Goal: Information Seeking & Learning: Learn about a topic

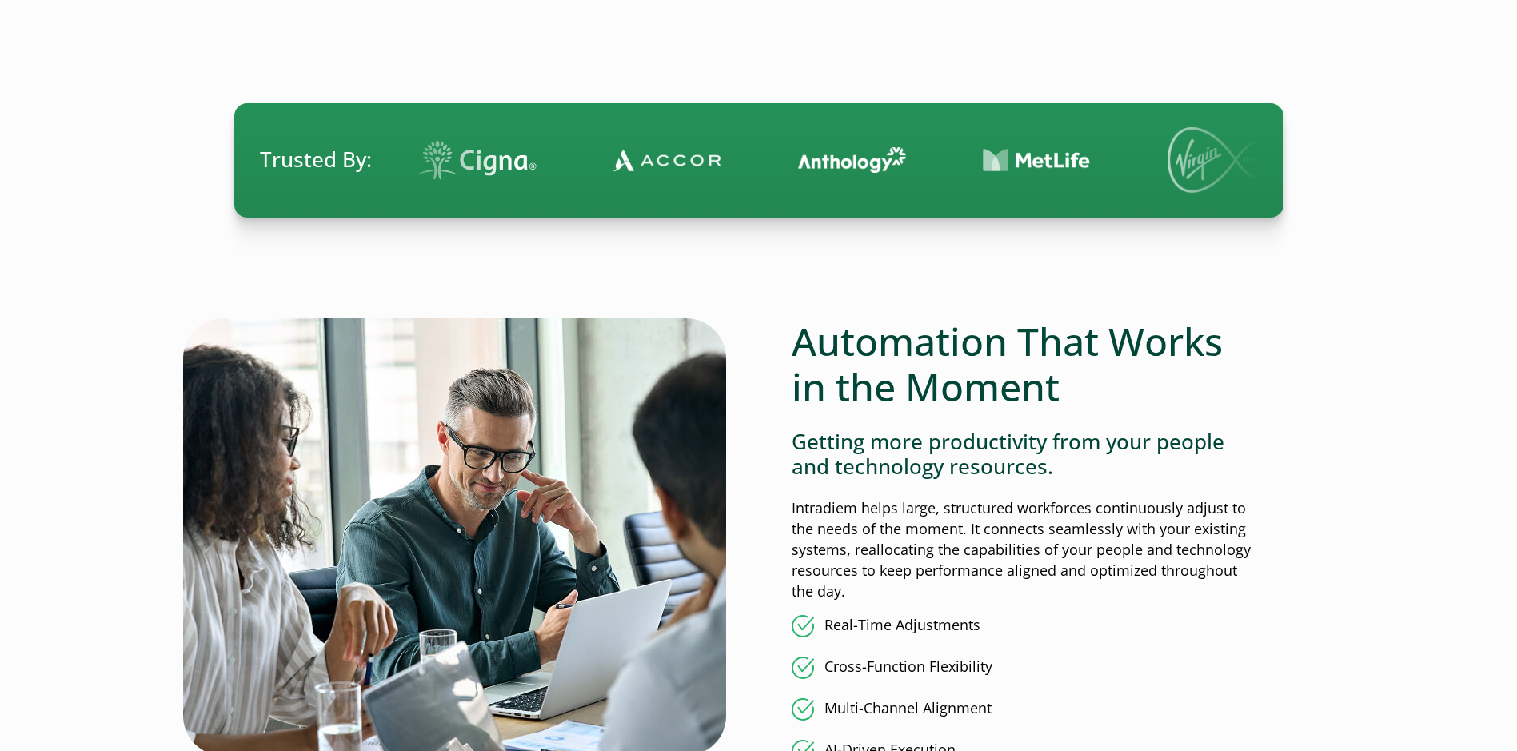
scroll to position [1199, 0]
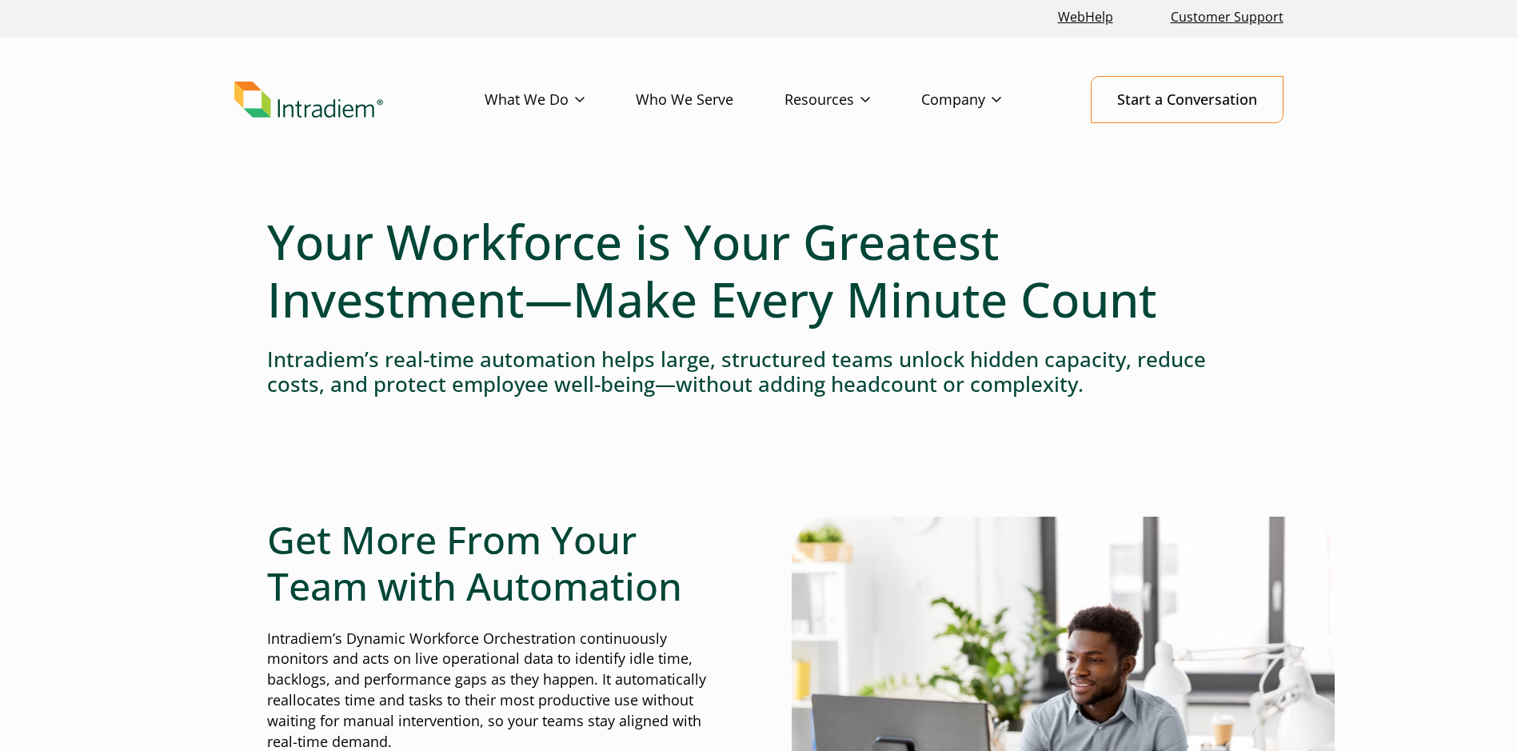
scroll to position [0, 0]
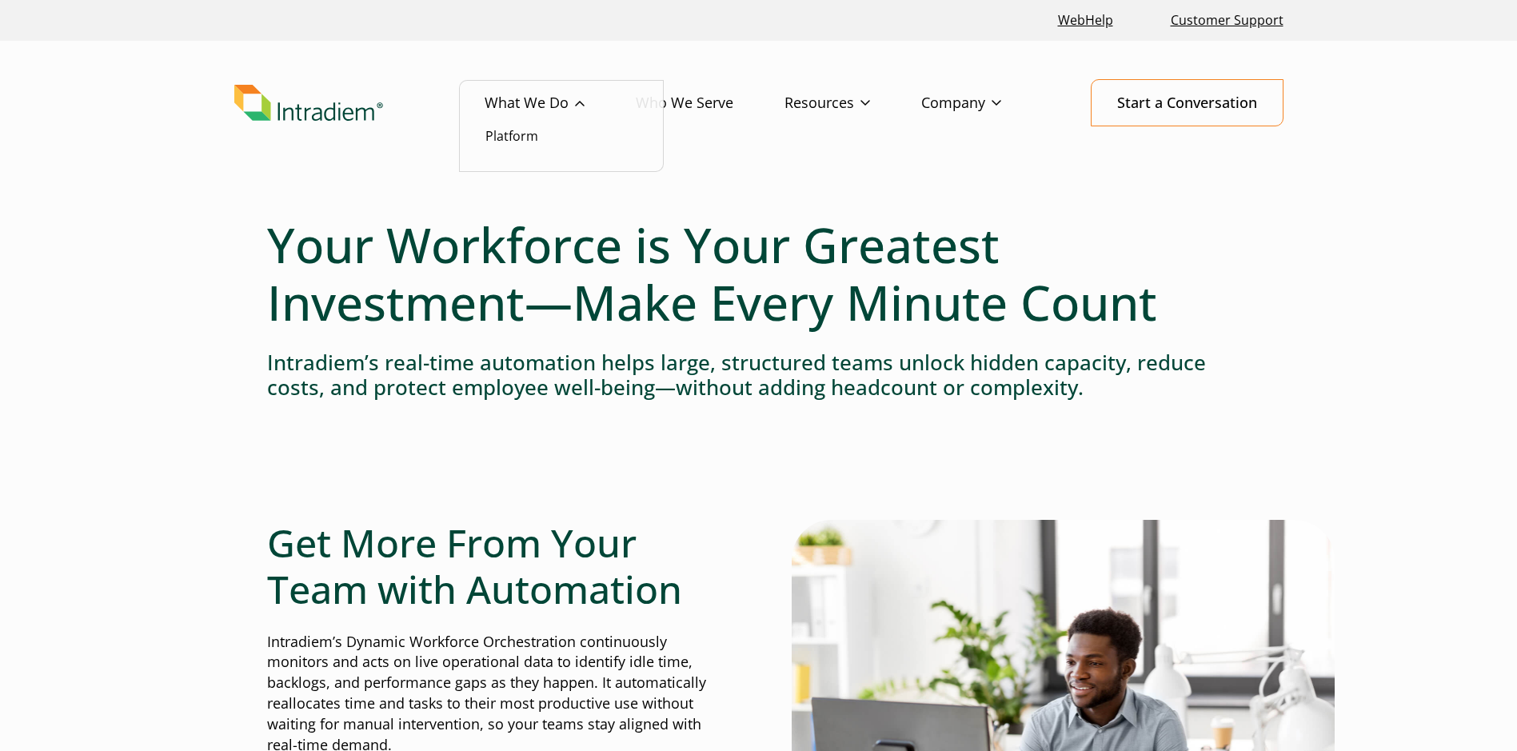
click at [589, 106] on link "What We Do" at bounding box center [560, 103] width 151 height 46
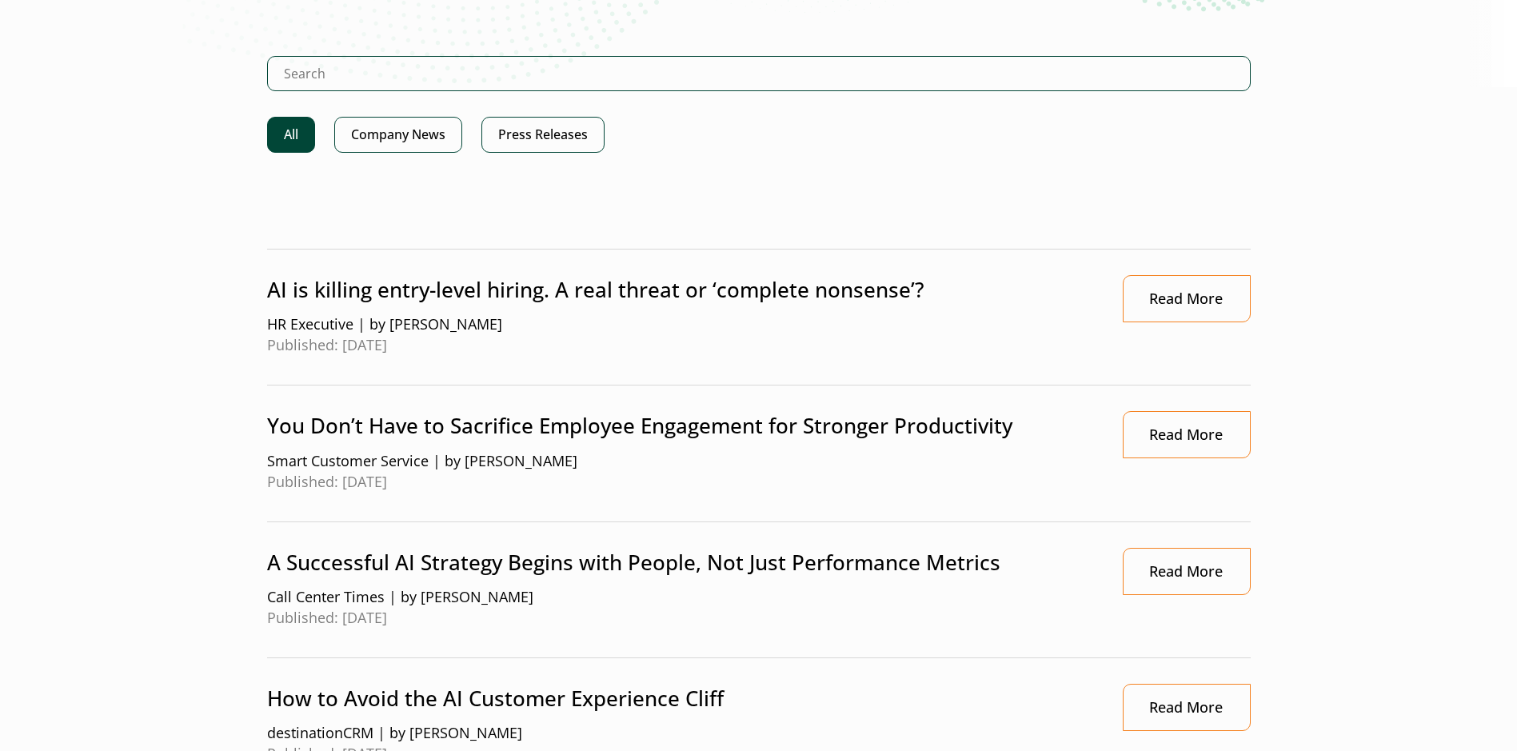
scroll to position [640, 0]
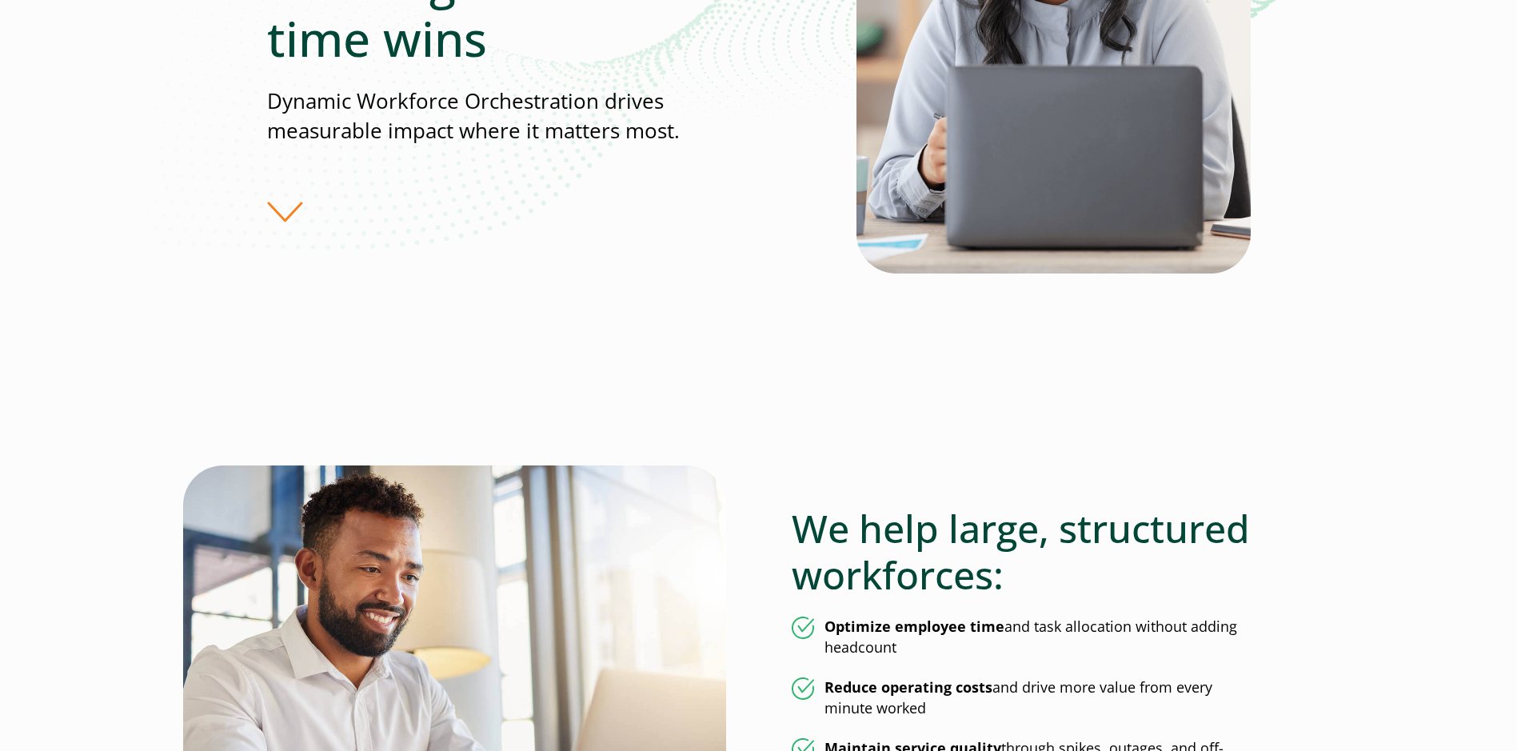
scroll to position [400, 0]
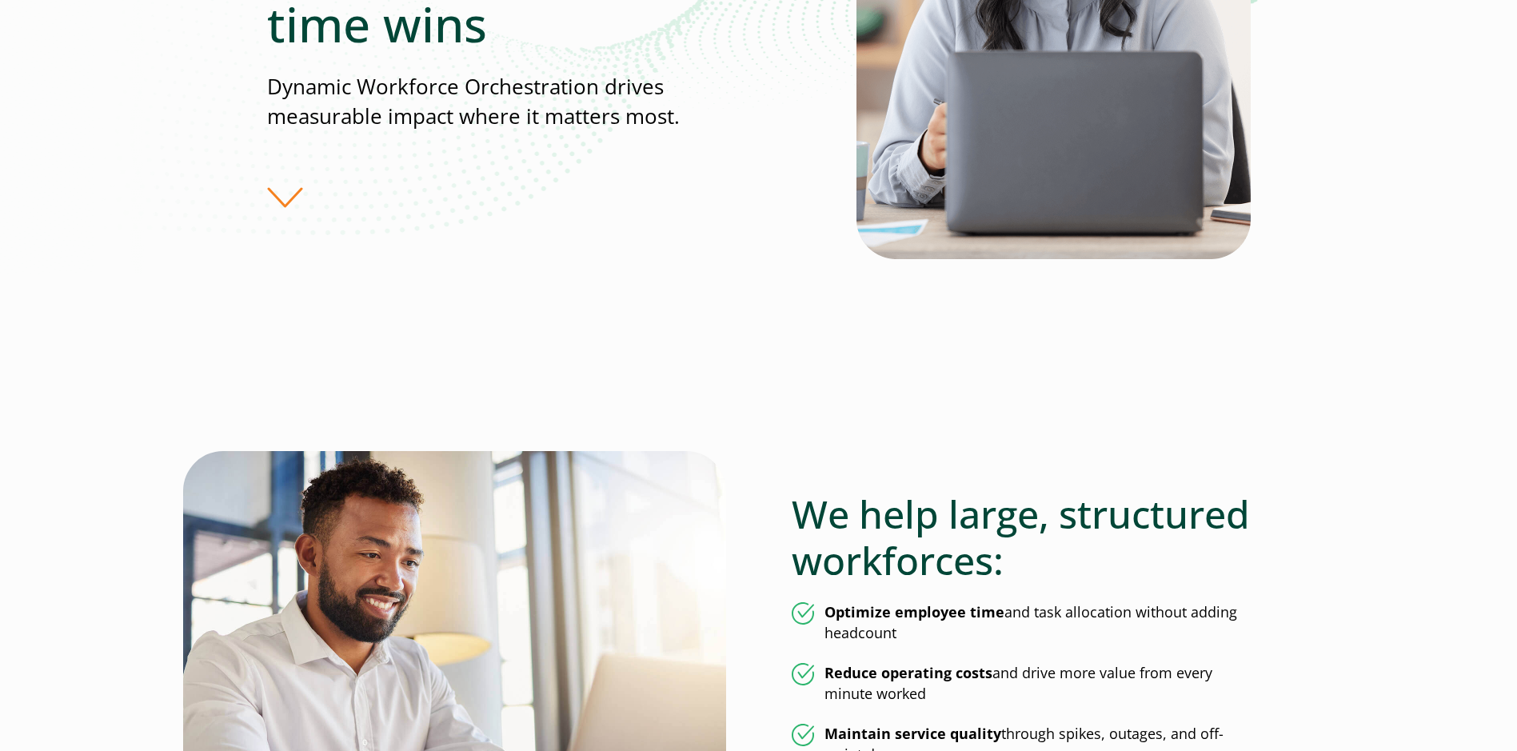
click at [285, 194] on div "Turn real-time challenges into real-time wins Dynamic Workforce Orchestration d…" at bounding box center [561, 44] width 589 height 329
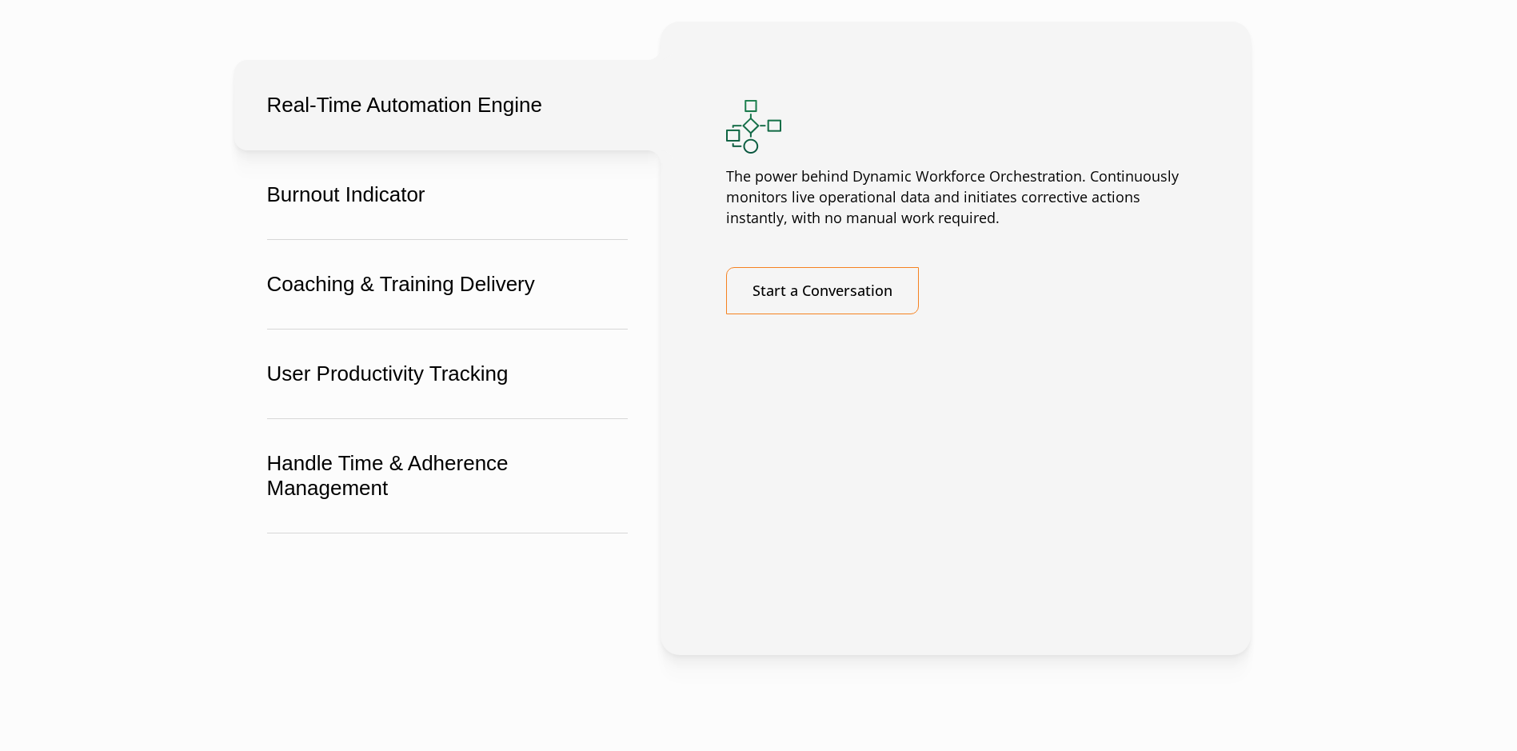
scroll to position [2958, 0]
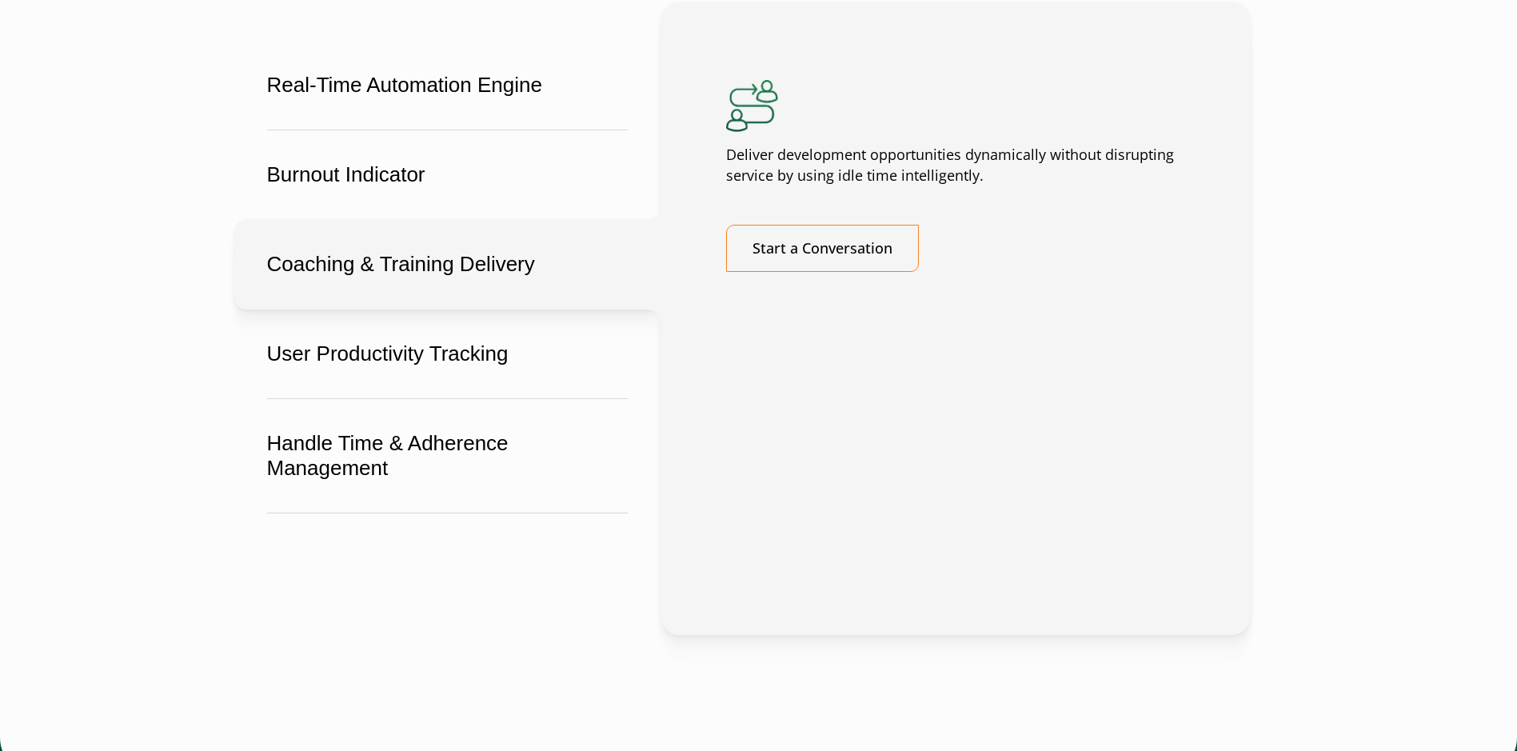
click at [373, 220] on button "Burnout Indicator" at bounding box center [447, 175] width 426 height 90
click at [443, 309] on button "Coaching & Training Delivery" at bounding box center [447, 264] width 426 height 90
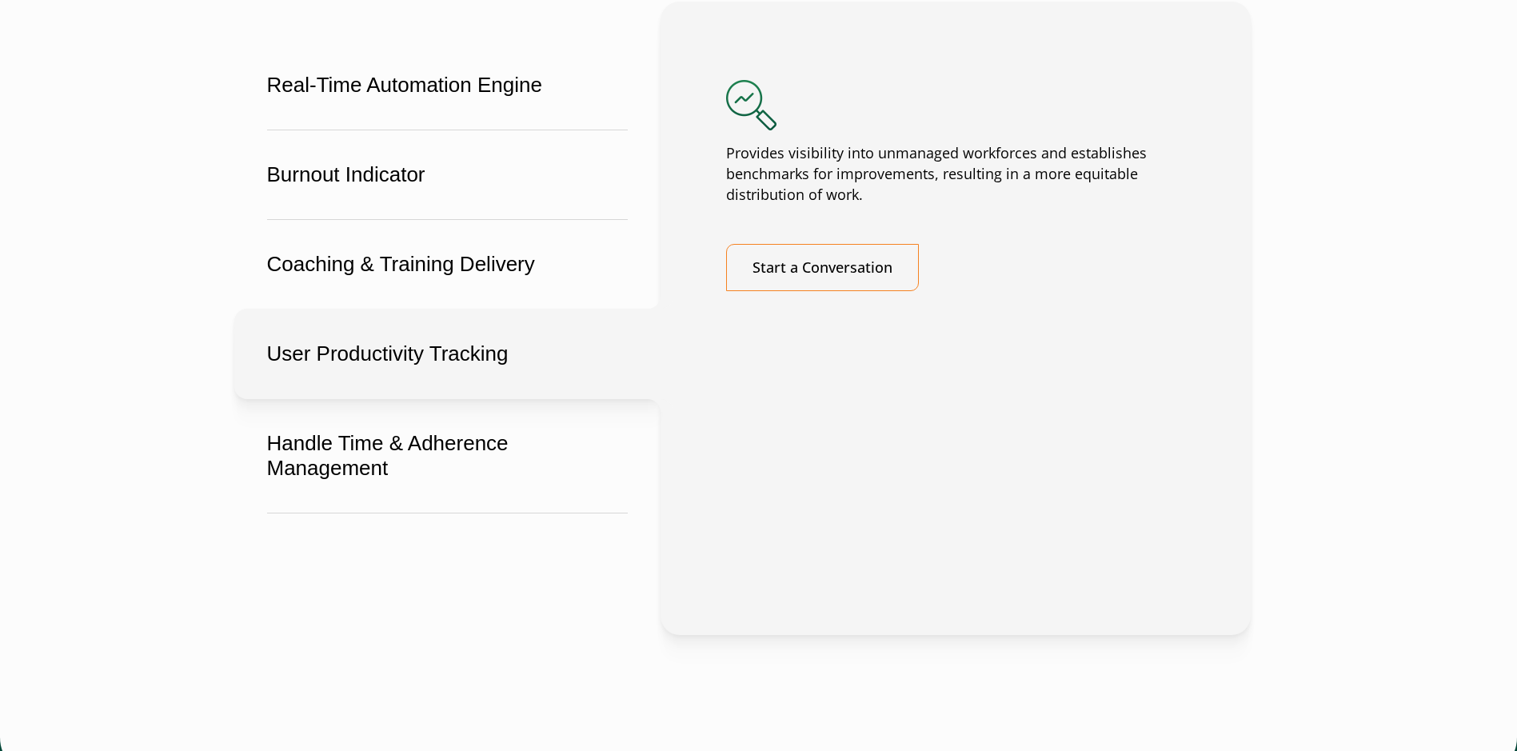
click at [379, 391] on button "User Productivity Tracking" at bounding box center [447, 354] width 426 height 90
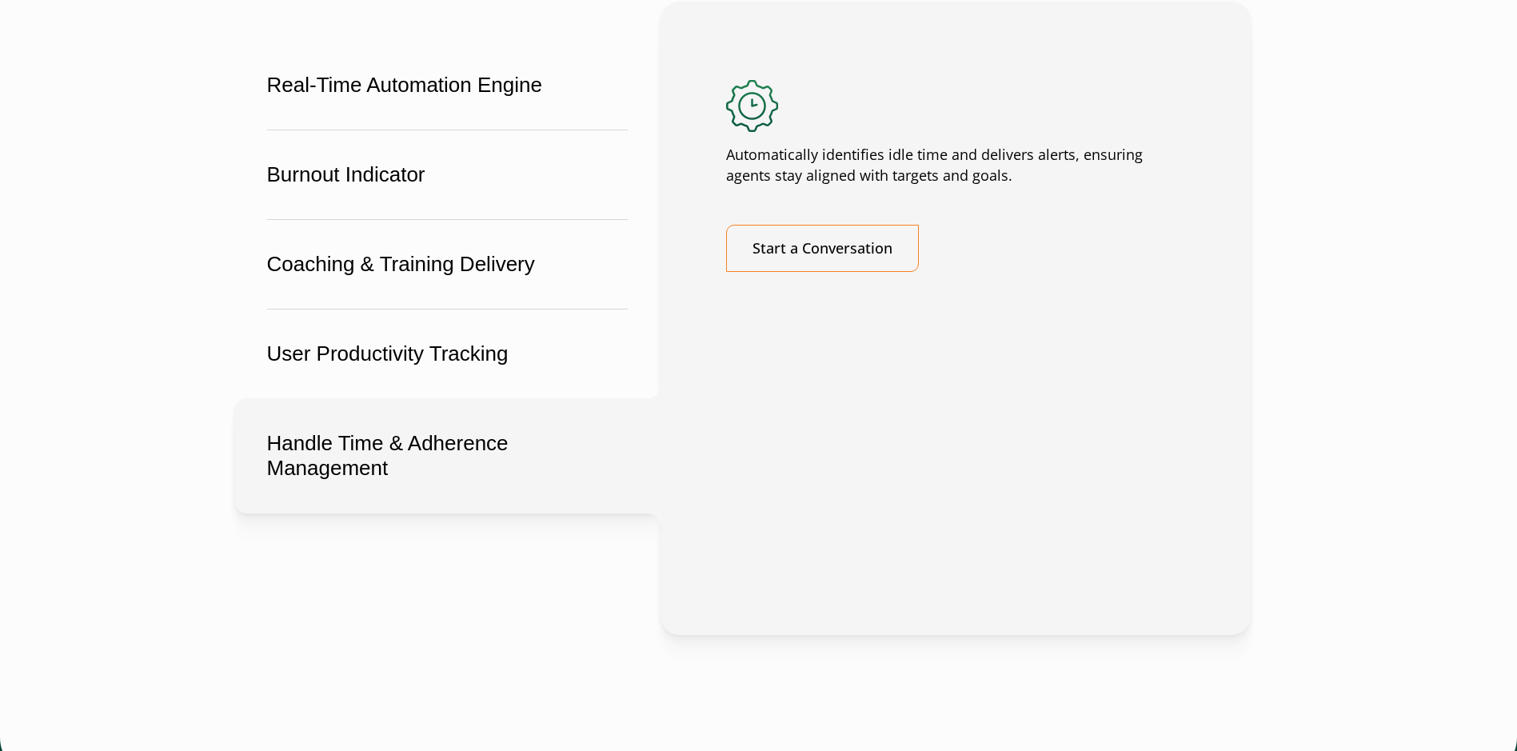
click at [366, 513] on button "Handle Time & Adherence Management" at bounding box center [447, 455] width 426 height 115
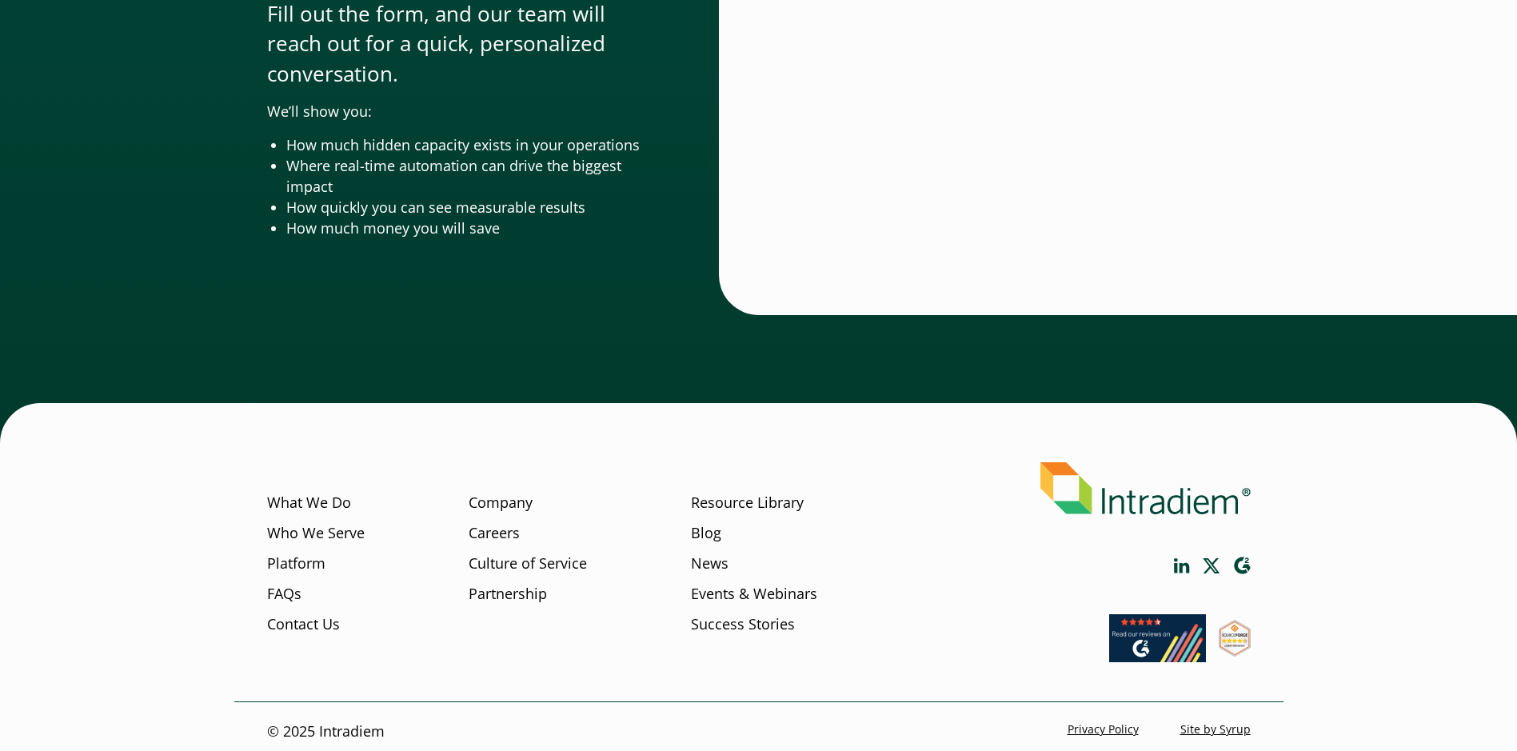
scroll to position [5254, 0]
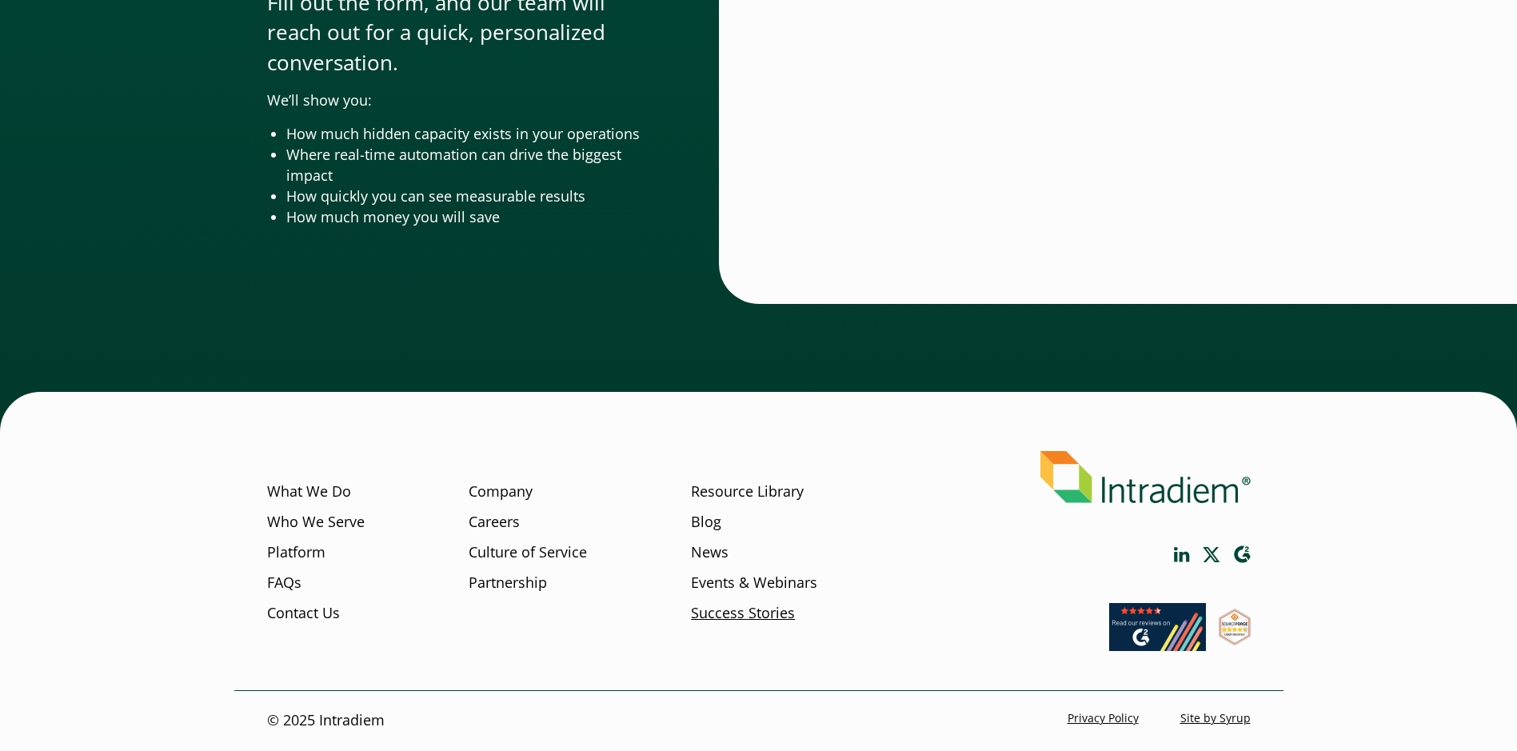
click at [743, 618] on link "Success Stories" at bounding box center [743, 613] width 104 height 21
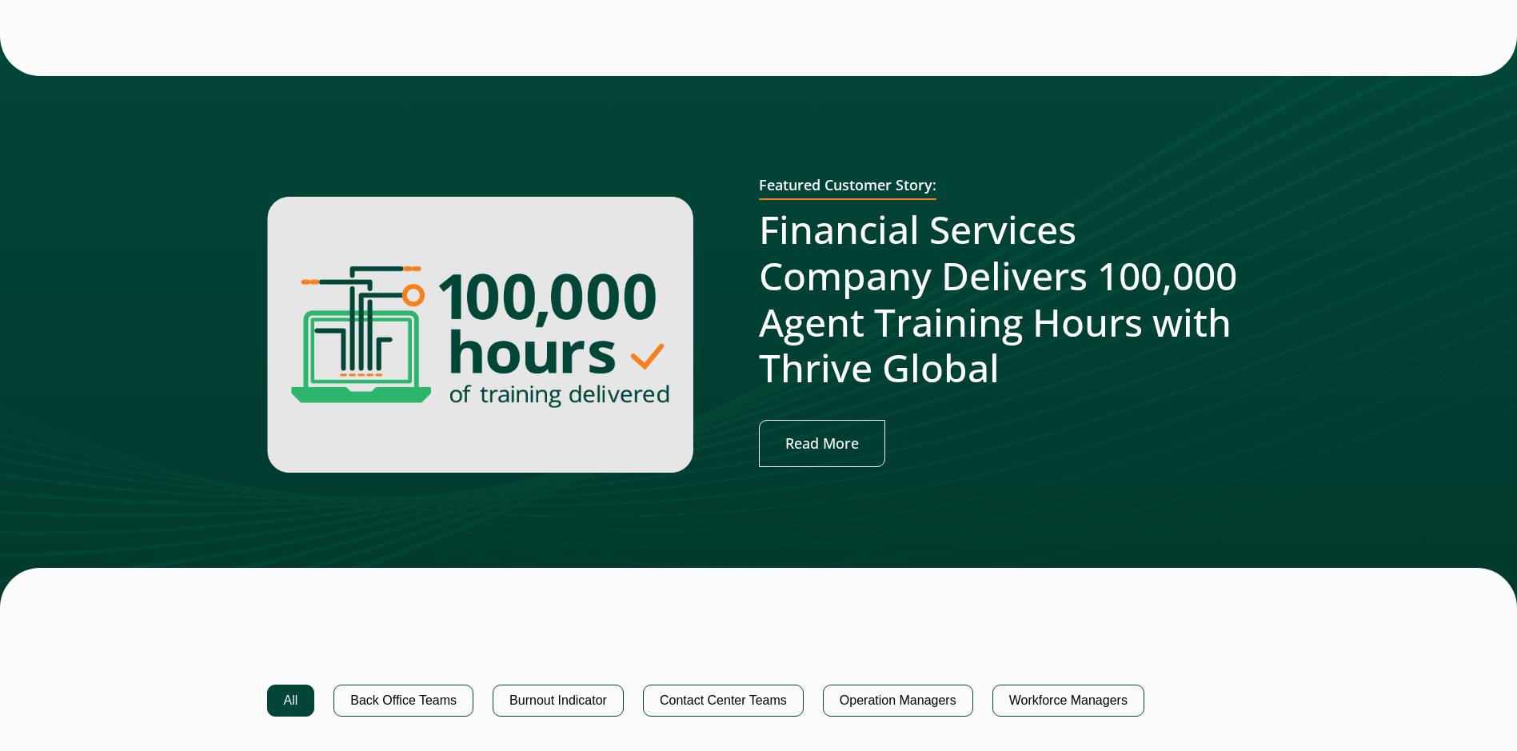
scroll to position [720, 0]
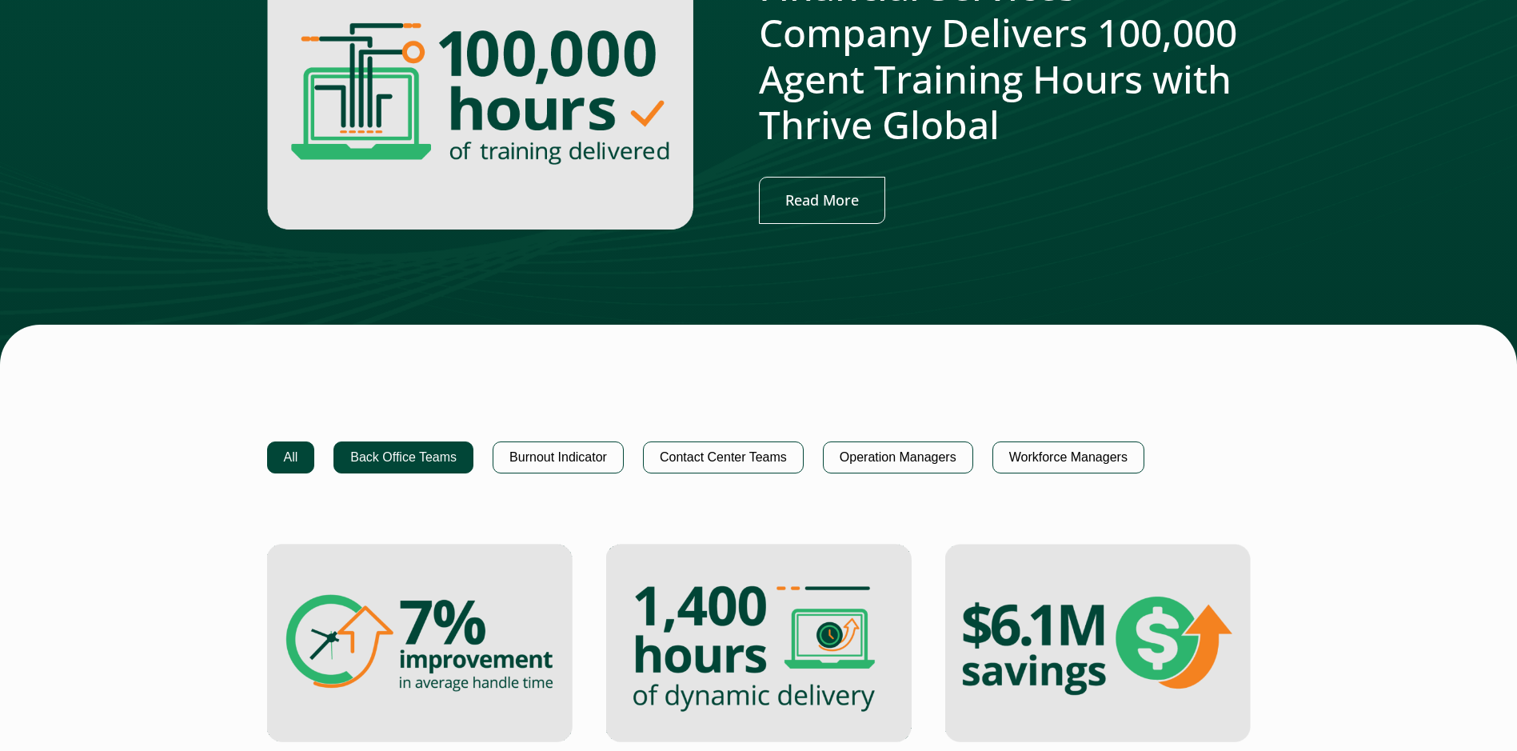
click at [402, 457] on button "Back Office Teams" at bounding box center [403, 457] width 140 height 32
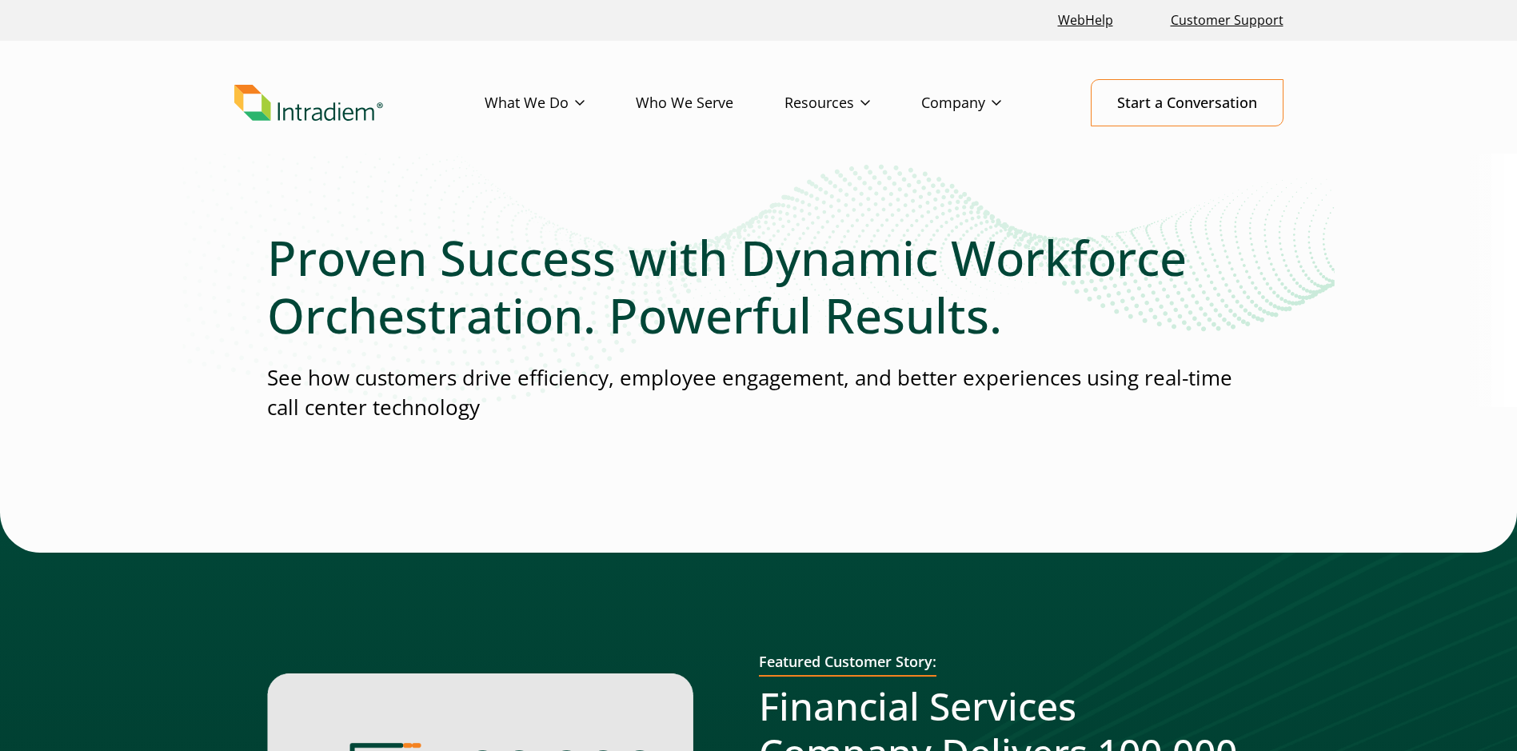
scroll to position [400, 0]
